Goal: Navigation & Orientation: Understand site structure

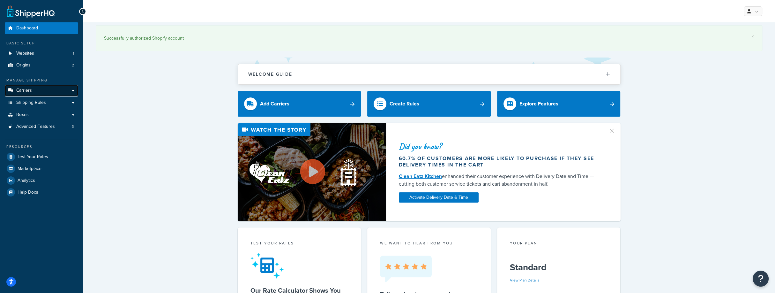
click at [41, 94] on link "Carriers" at bounding box center [41, 91] width 73 height 12
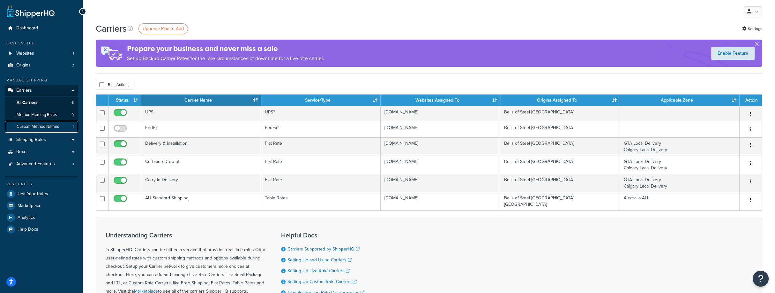
click at [47, 127] on span "Custom Method Names" at bounding box center [38, 126] width 42 height 5
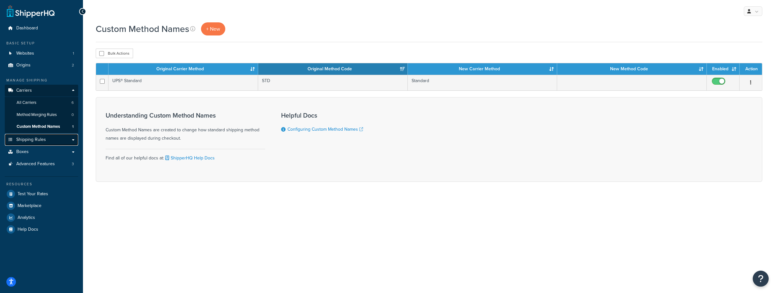
click at [40, 140] on span "Shipping Rules" at bounding box center [31, 139] width 30 height 5
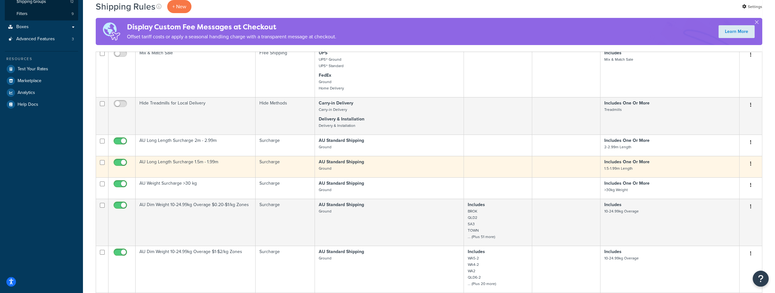
scroll to position [137, 0]
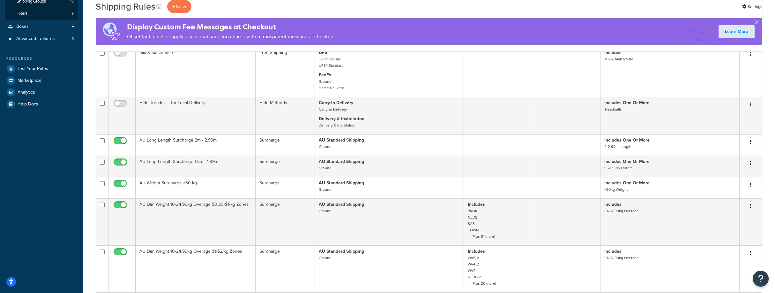
click at [531, 49] on div "Shipping Rules + New Settings Display Custom Fee Messages at Checkout Offset ta…" at bounding box center [429, 26] width 667 height 52
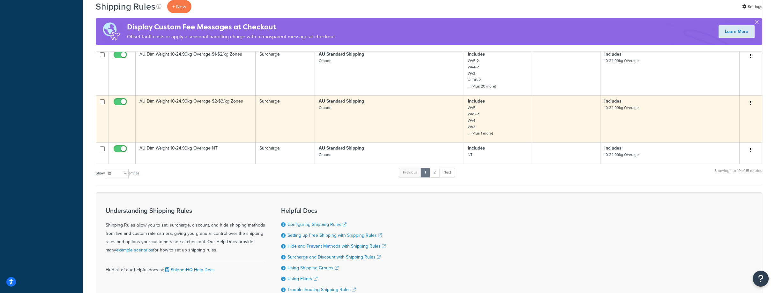
scroll to position [240, 0]
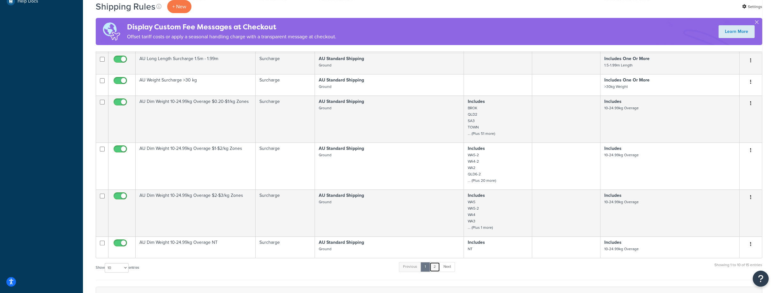
click at [436, 264] on link "2" at bounding box center [435, 267] width 11 height 10
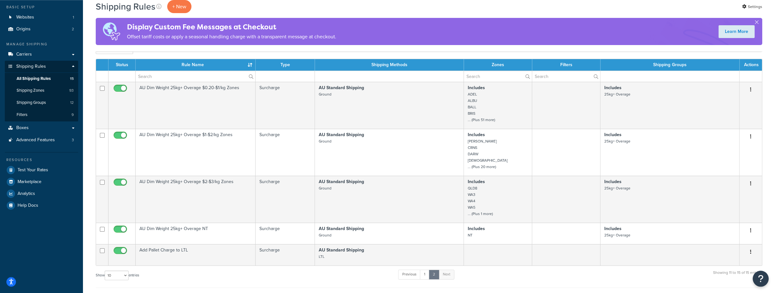
scroll to position [34, 0]
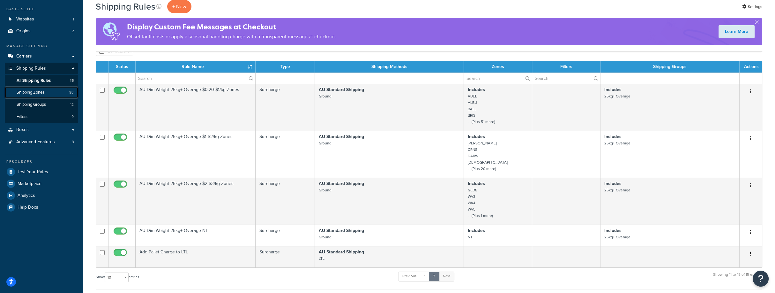
click at [41, 93] on span "Shipping Zones" at bounding box center [31, 92] width 28 height 5
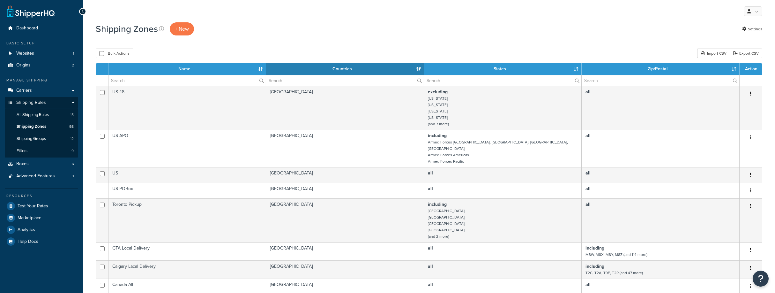
select select "15"
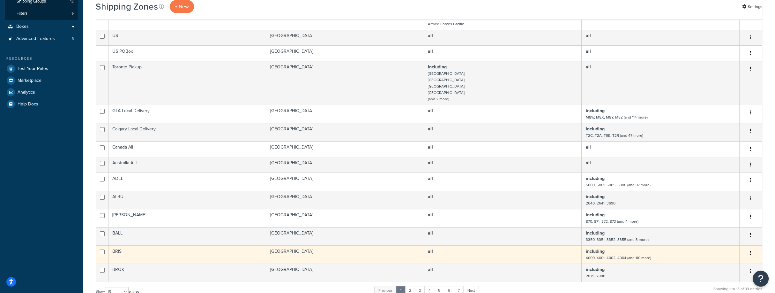
scroll to position [277, 0]
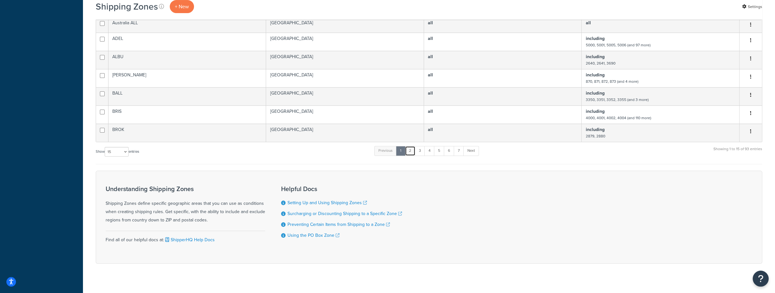
click at [414, 146] on link "2" at bounding box center [410, 151] width 11 height 10
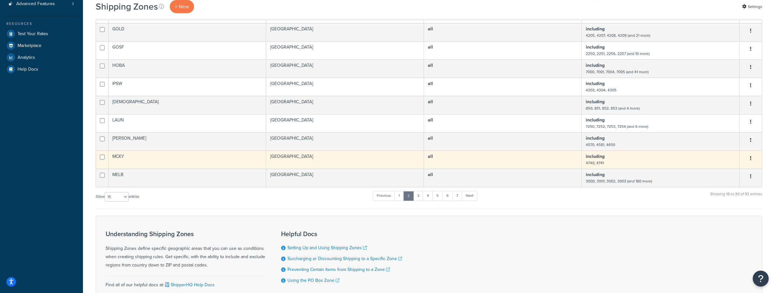
scroll to position [137, 0]
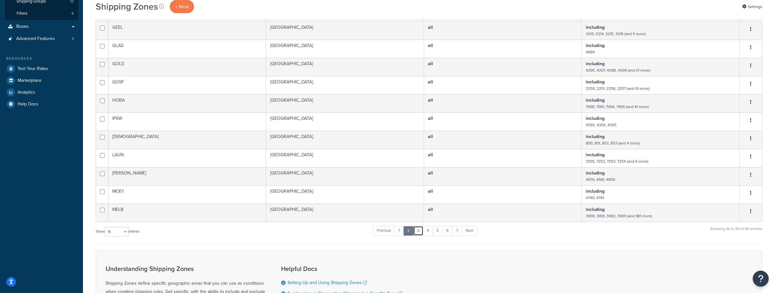
click at [423, 228] on link "3" at bounding box center [418, 231] width 10 height 10
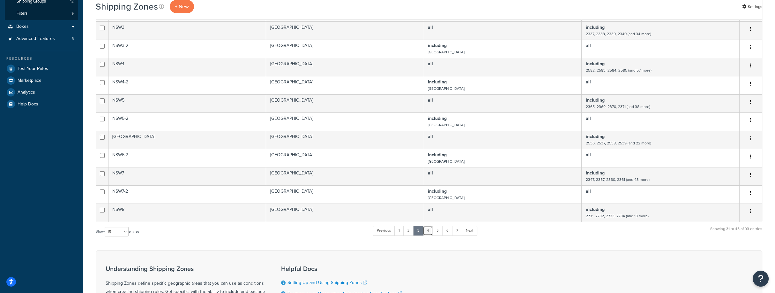
click at [432, 229] on link "4" at bounding box center [428, 231] width 10 height 10
click at [439, 229] on link "5" at bounding box center [437, 231] width 11 height 10
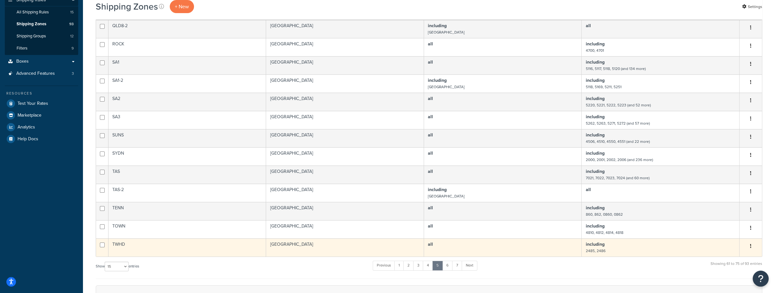
scroll to position [103, 0]
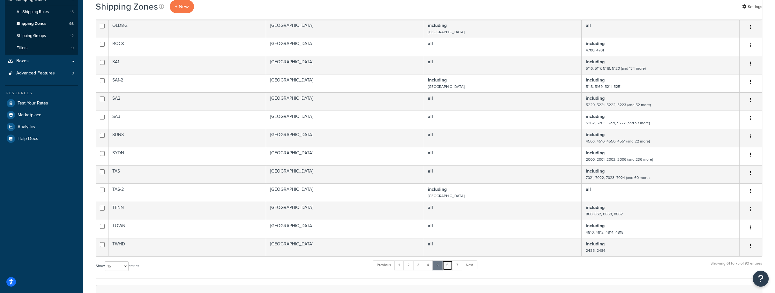
click at [450, 263] on link "6" at bounding box center [447, 265] width 11 height 10
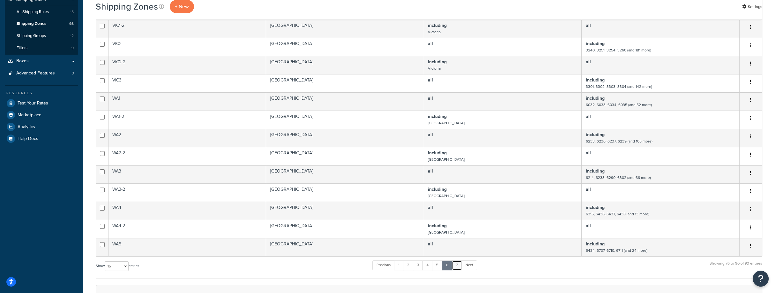
click at [458, 264] on link "7" at bounding box center [457, 265] width 10 height 10
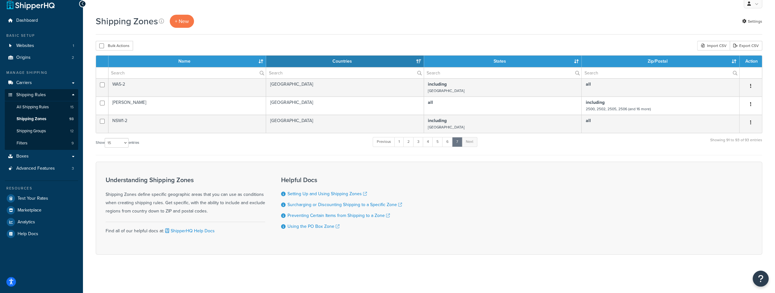
scroll to position [6, 0]
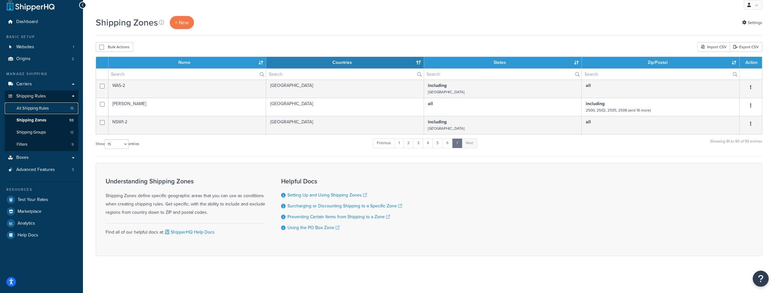
click at [46, 109] on span "All Shipping Rules" at bounding box center [33, 108] width 32 height 5
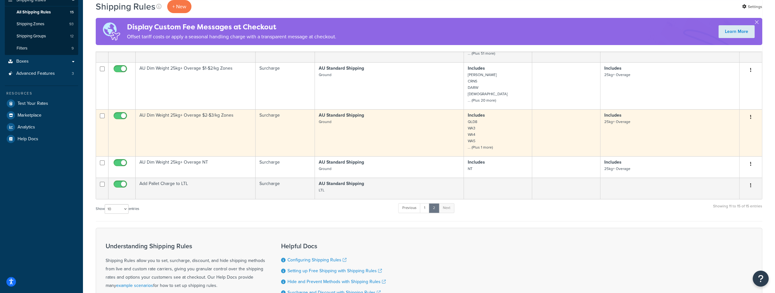
scroll to position [103, 0]
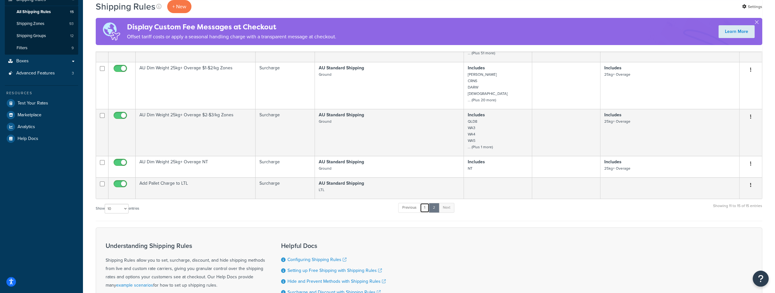
click at [426, 210] on link "1" at bounding box center [425, 208] width 10 height 10
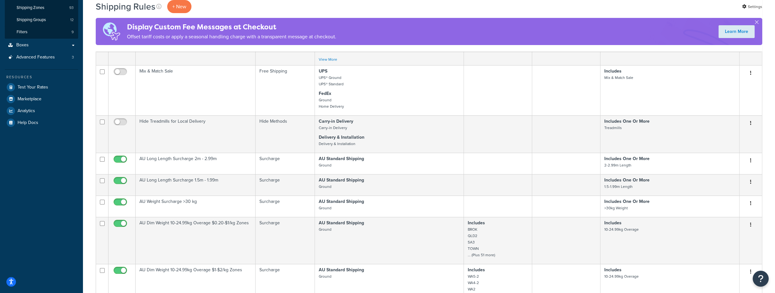
scroll to position [0, 0]
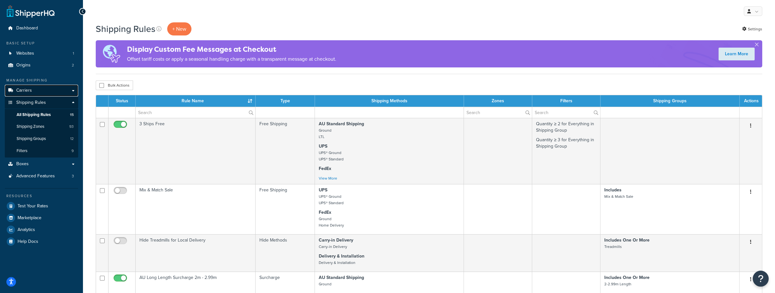
click at [36, 92] on link "Carriers" at bounding box center [41, 91] width 73 height 12
